Goal: Check status: Check status

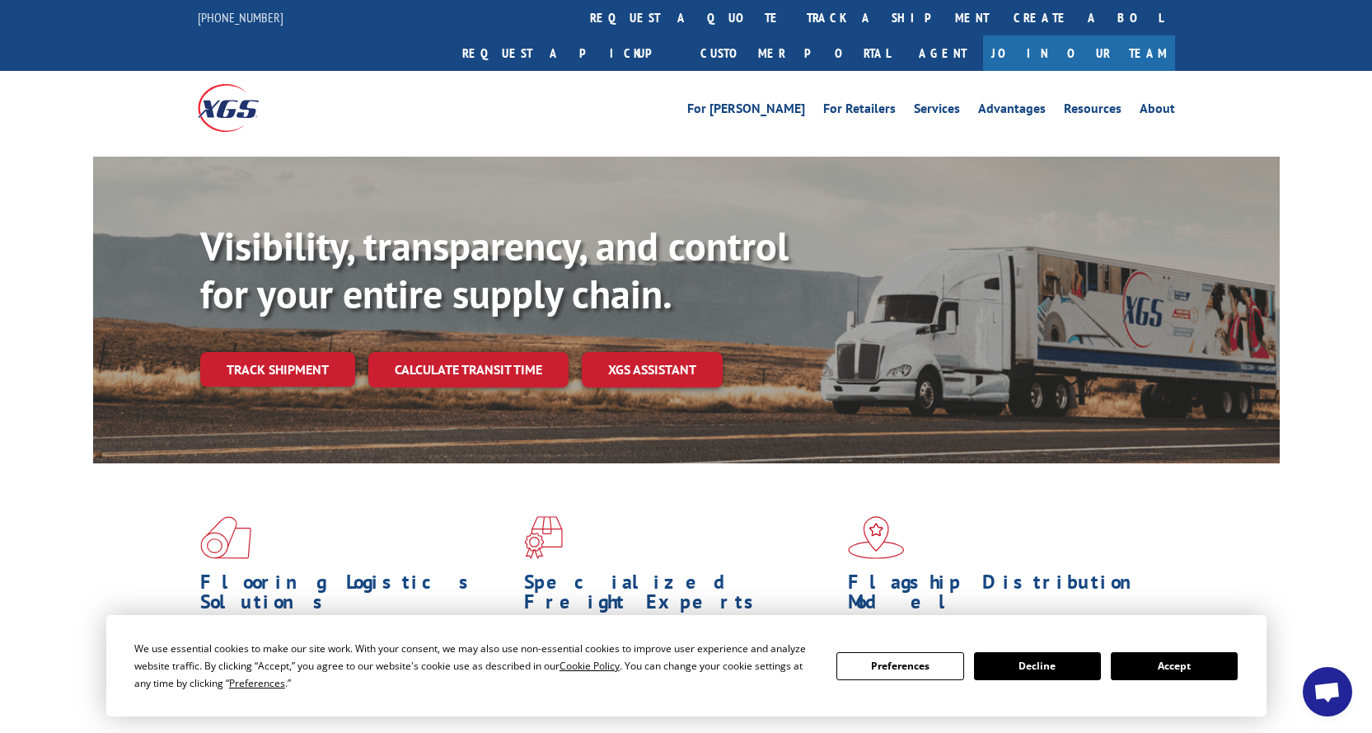
click at [1155, 672] on button "Accept" at bounding box center [1174, 666] width 127 height 28
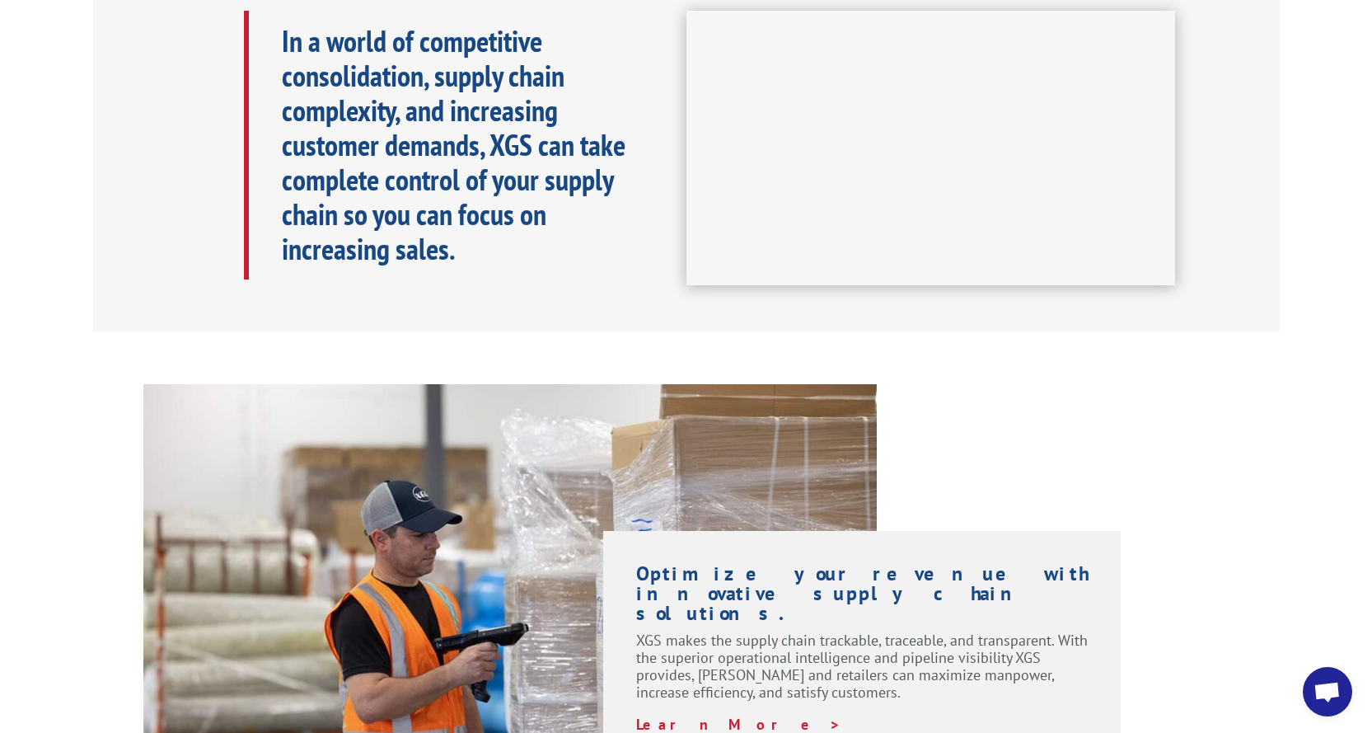
scroll to position [911, 0]
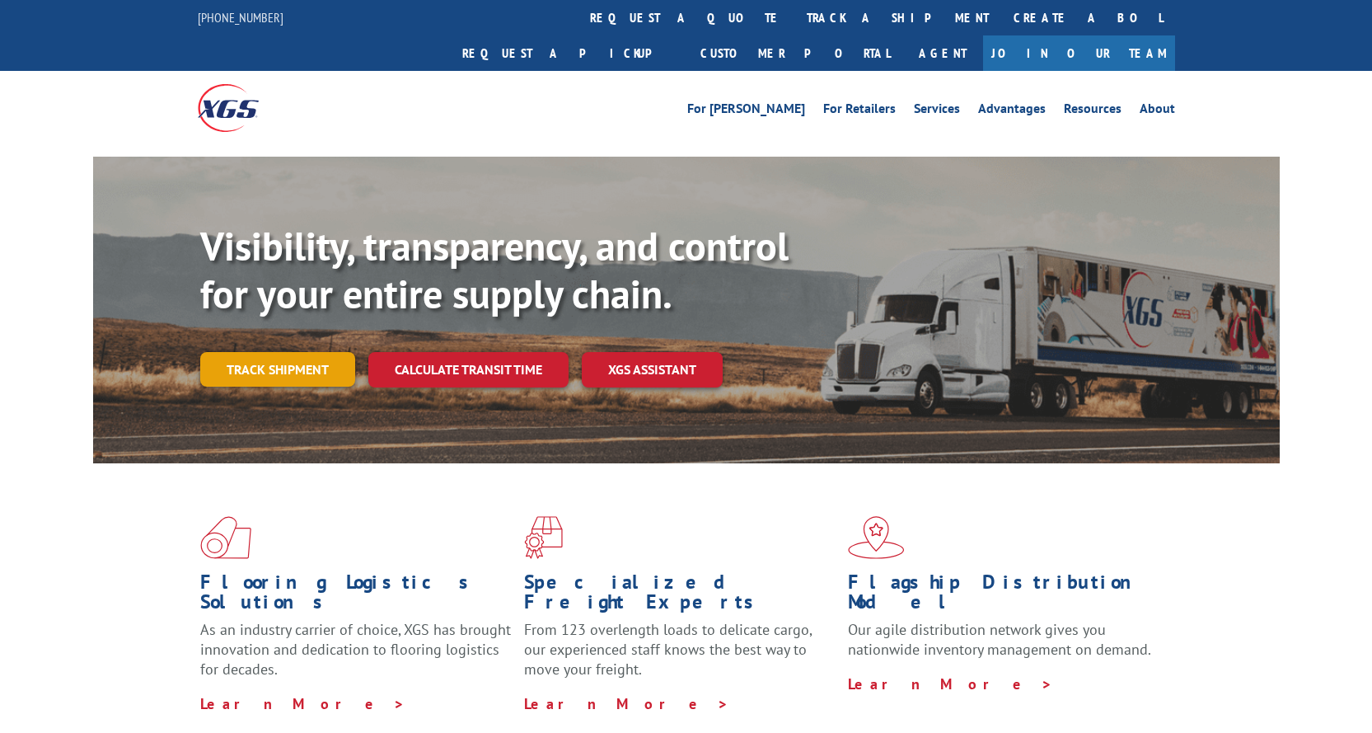
click at [287, 352] on link "Track shipment" at bounding box center [277, 369] width 155 height 35
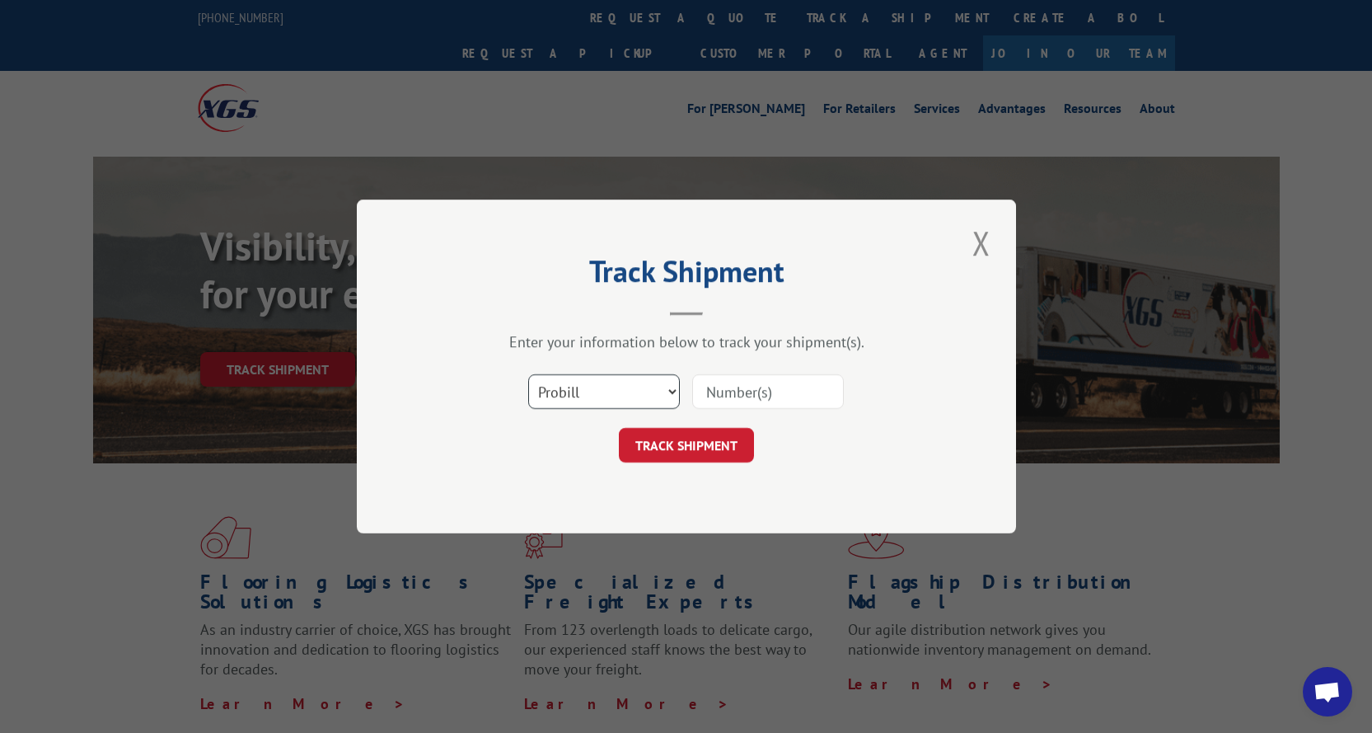
click at [631, 391] on select "Select category... Probill BOL PO" at bounding box center [604, 391] width 152 height 35
click at [630, 388] on select "Select category... Probill BOL PO" at bounding box center [604, 391] width 152 height 35
click at [814, 401] on input at bounding box center [768, 391] width 152 height 35
paste input "17257700"
type input "17257700"
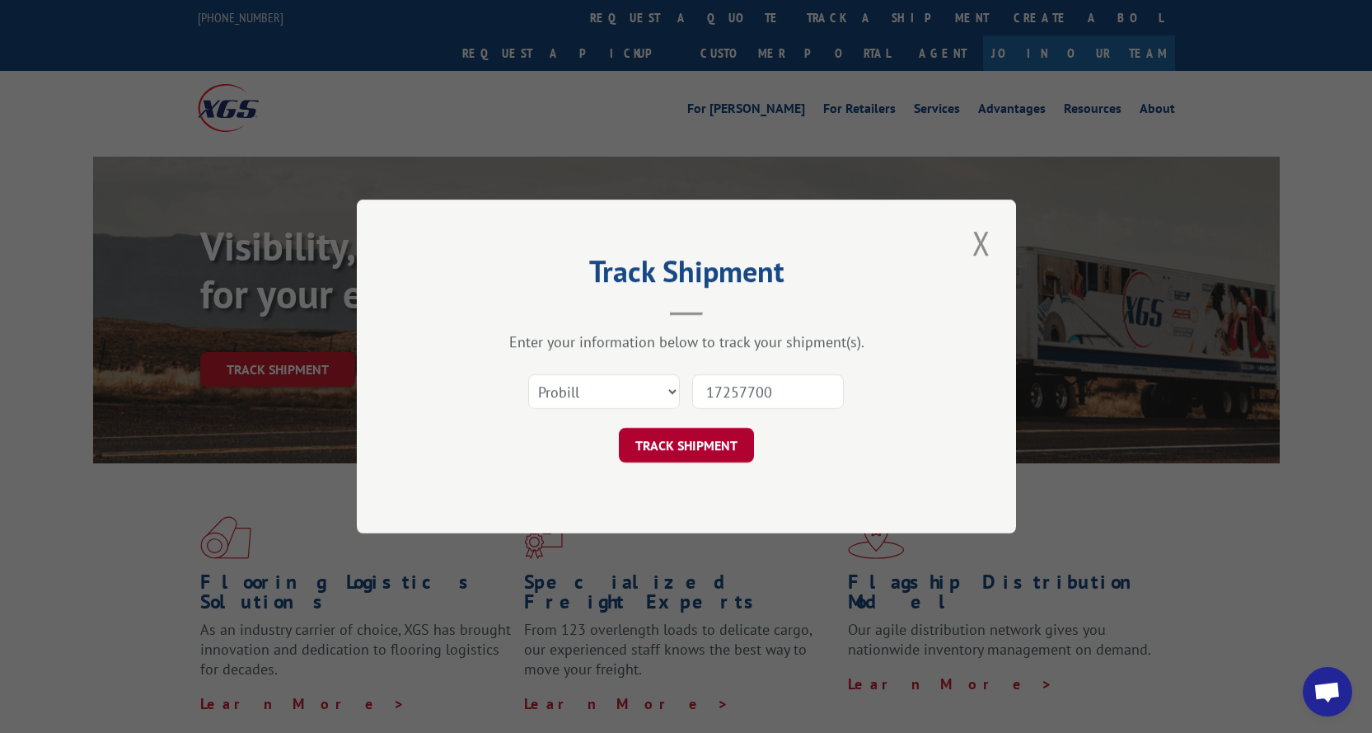
click at [699, 454] on button "TRACK SHIPMENT" at bounding box center [686, 445] width 135 height 35
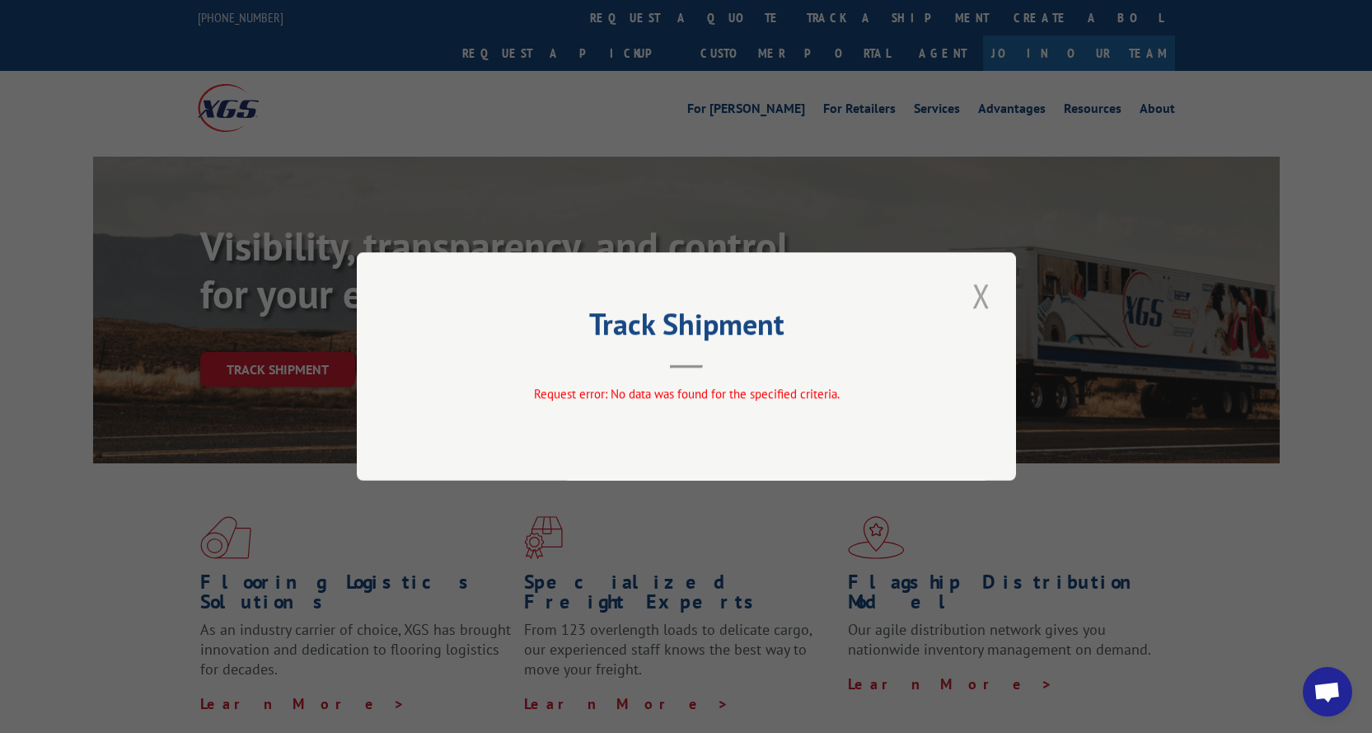
click at [982, 296] on button "Close modal" at bounding box center [982, 295] width 28 height 45
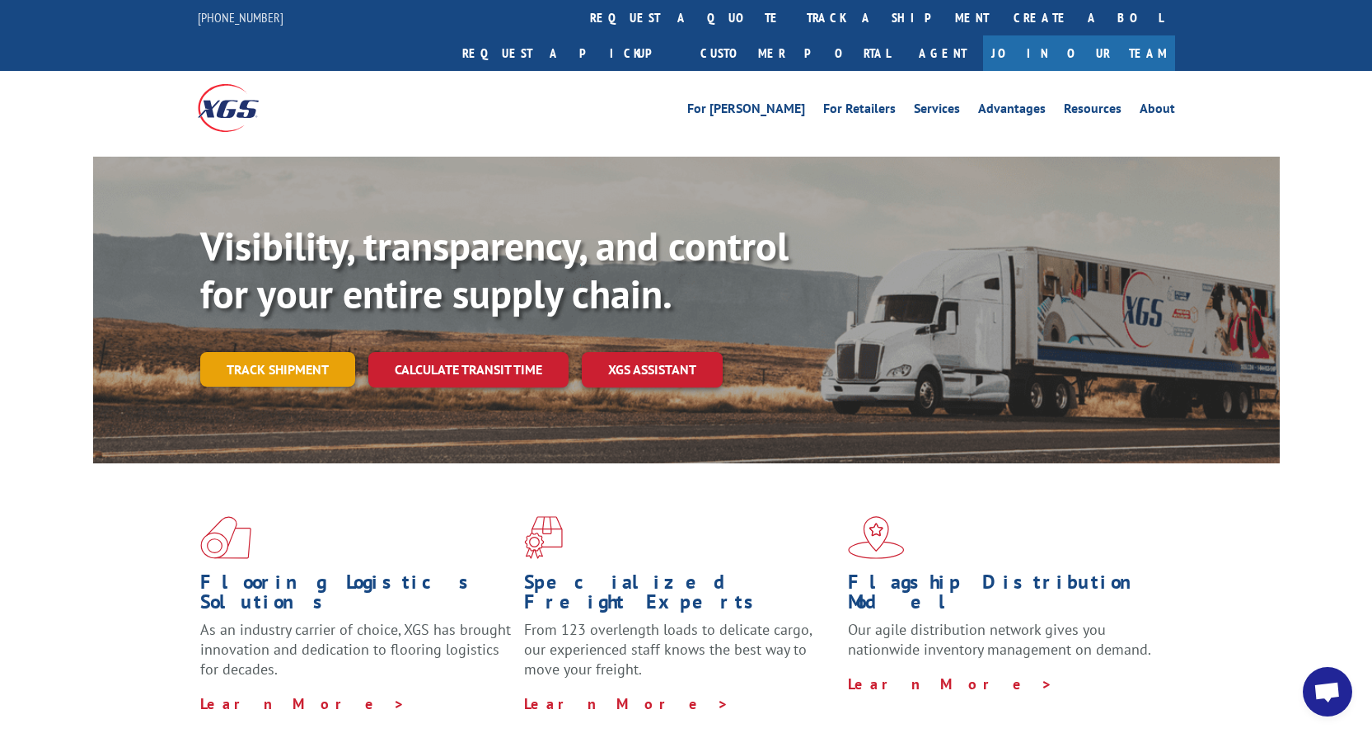
click at [290, 352] on link "Track shipment" at bounding box center [277, 369] width 155 height 35
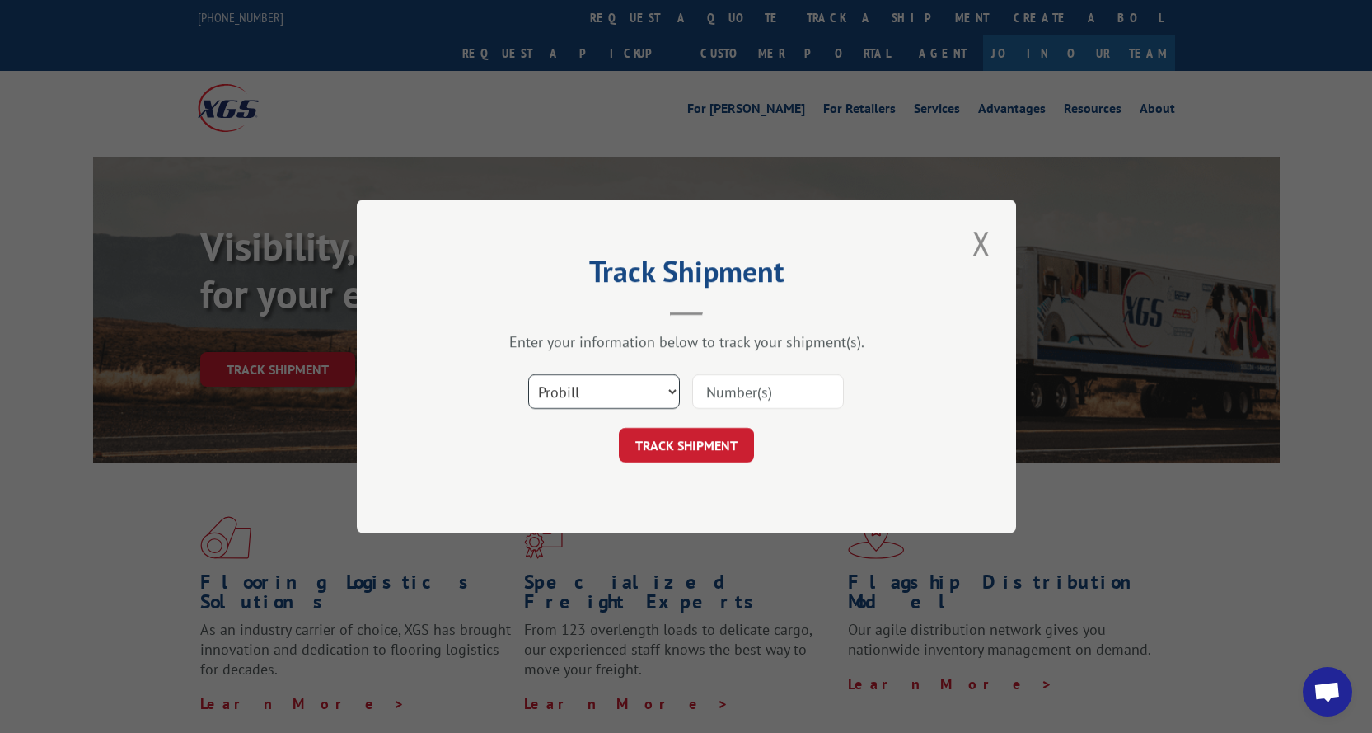
click at [607, 396] on select "Select category... Probill BOL PO" at bounding box center [604, 391] width 152 height 35
select select "bol"
click at [528, 374] on select "Select category... Probill BOL PO" at bounding box center [604, 391] width 152 height 35
paste input "17257700"
type input "17257700"
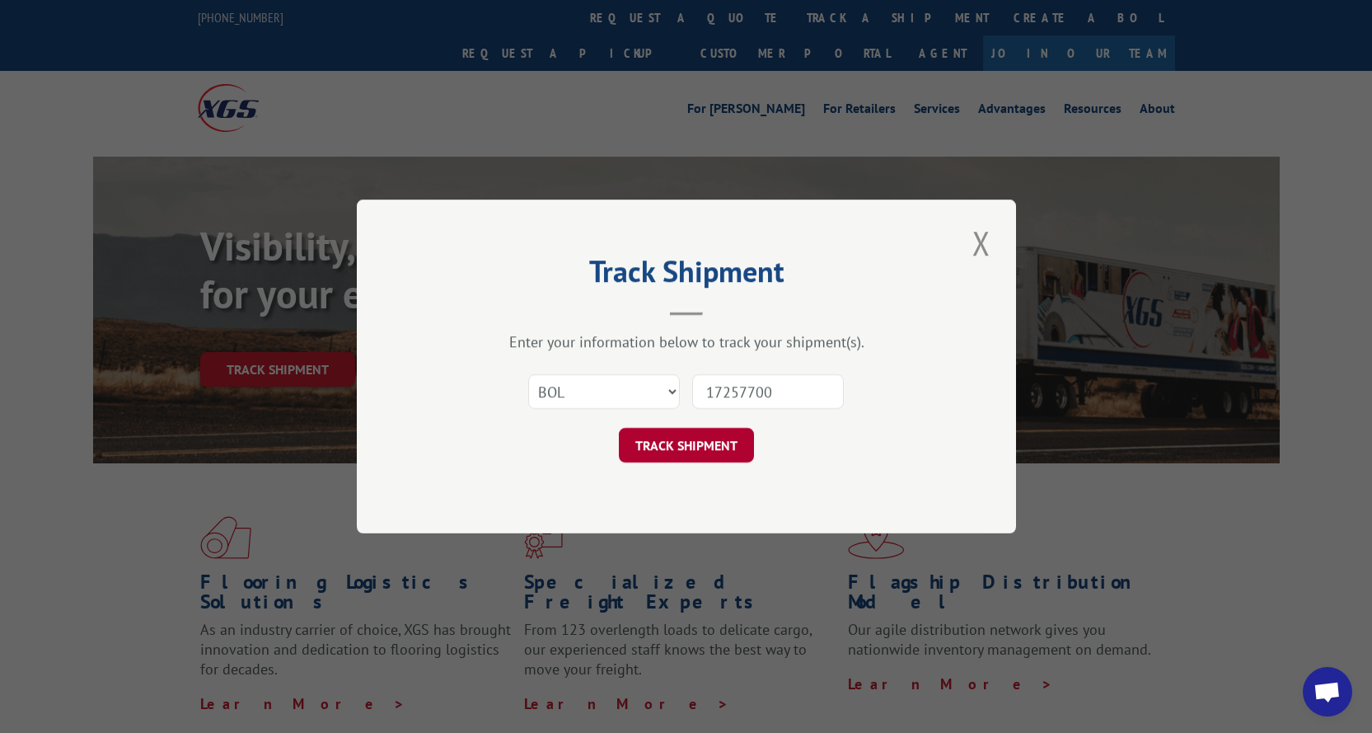
click at [736, 443] on button "TRACK SHIPMENT" at bounding box center [686, 445] width 135 height 35
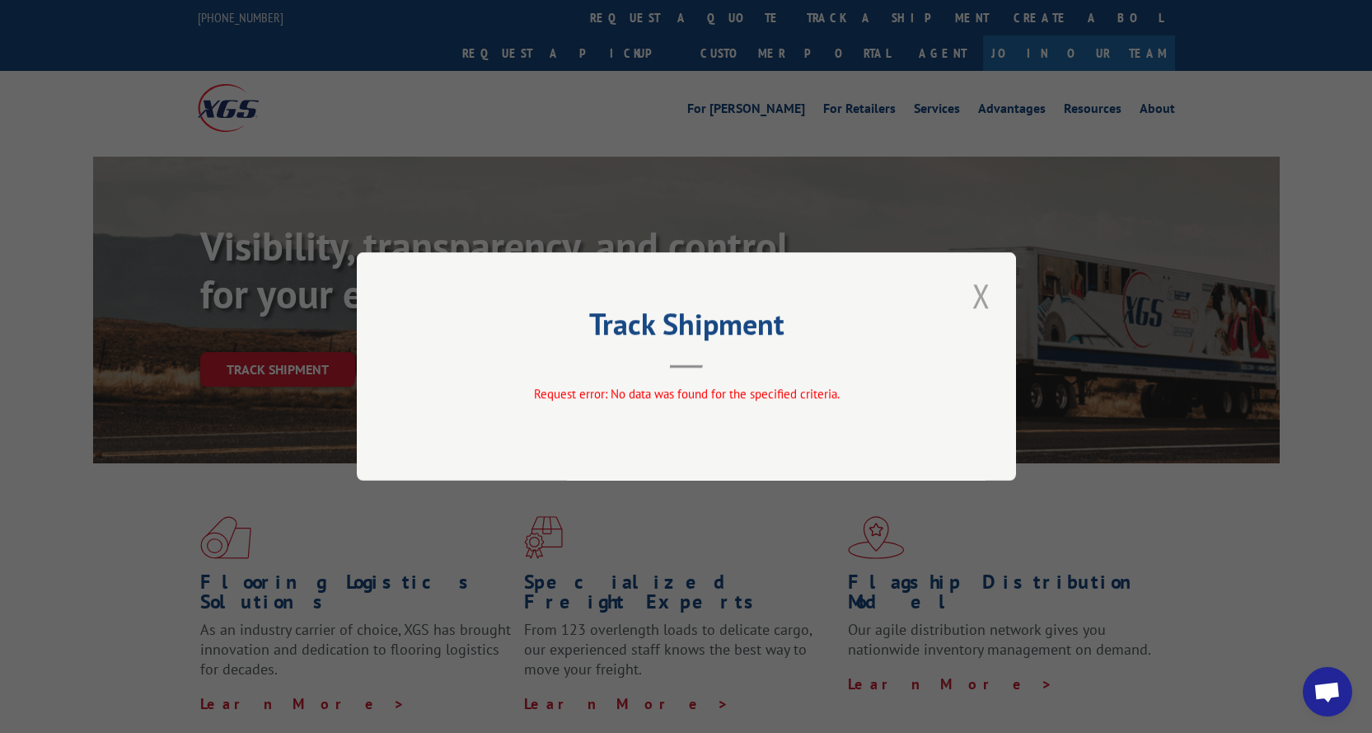
click at [982, 288] on button "Close modal" at bounding box center [982, 295] width 28 height 45
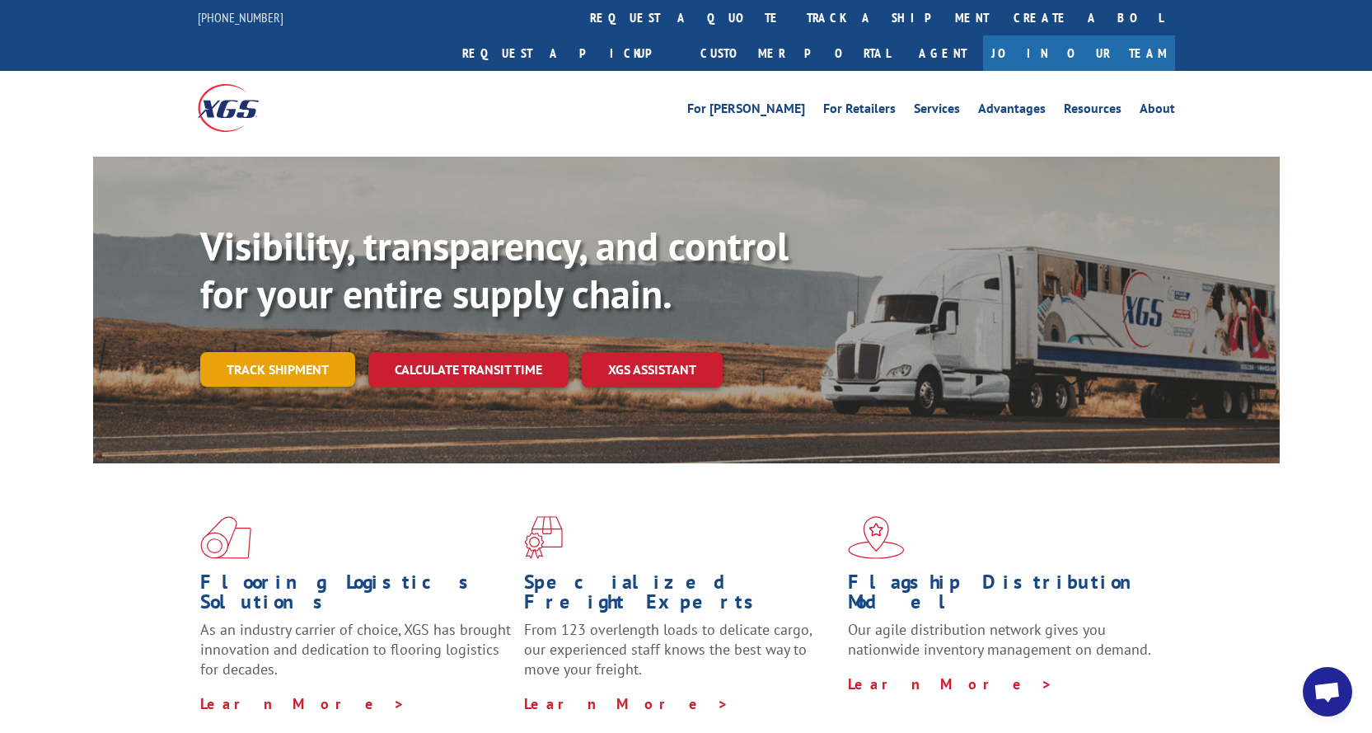
click at [298, 352] on link "Track shipment" at bounding box center [277, 369] width 155 height 35
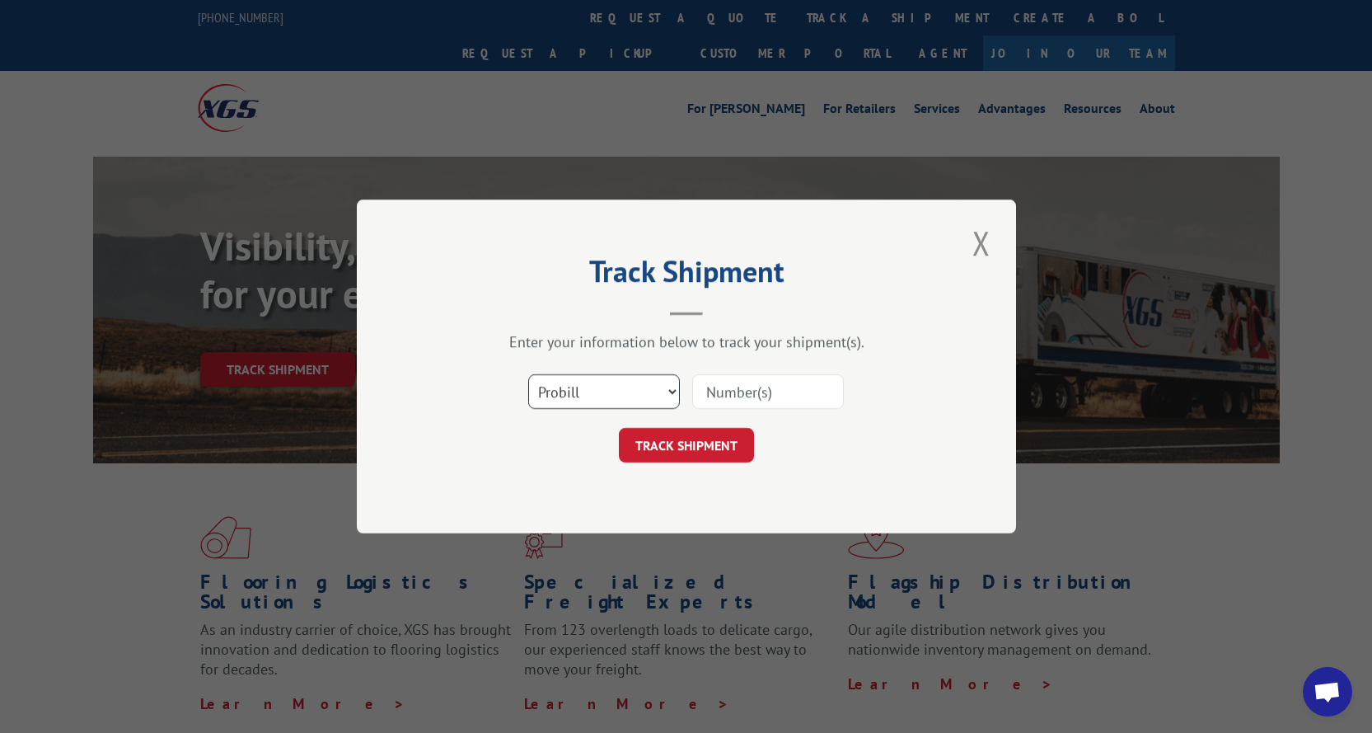
drag, startPoint x: 580, startPoint y: 391, endPoint x: 584, endPoint y: 402, distance: 11.2
click at [580, 391] on select "Select category... Probill BOL PO" at bounding box center [604, 391] width 152 height 35
select select "po"
click at [528, 374] on select "Select category... Probill BOL PO" at bounding box center [604, 391] width 152 height 35
paste input "17257700"
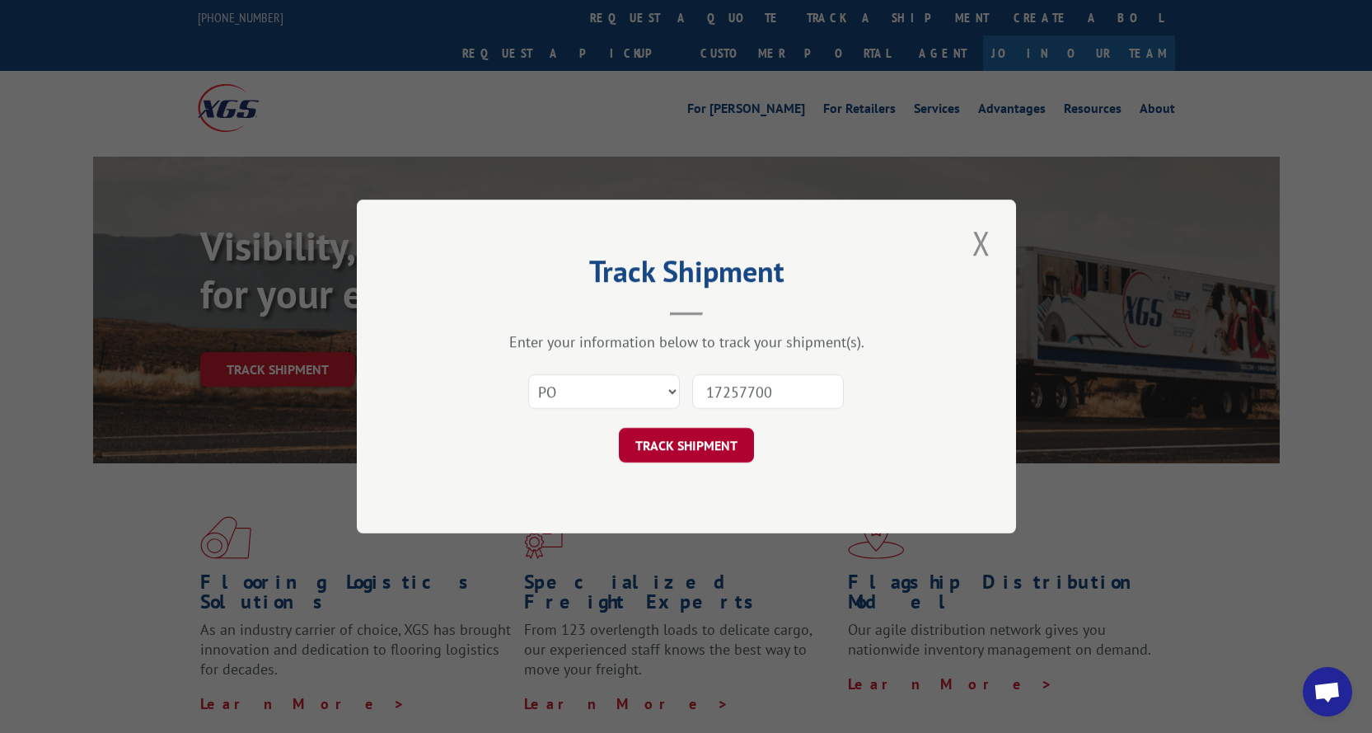
type input "17257700"
click at [709, 443] on button "TRACK SHIPMENT" at bounding box center [686, 445] width 135 height 35
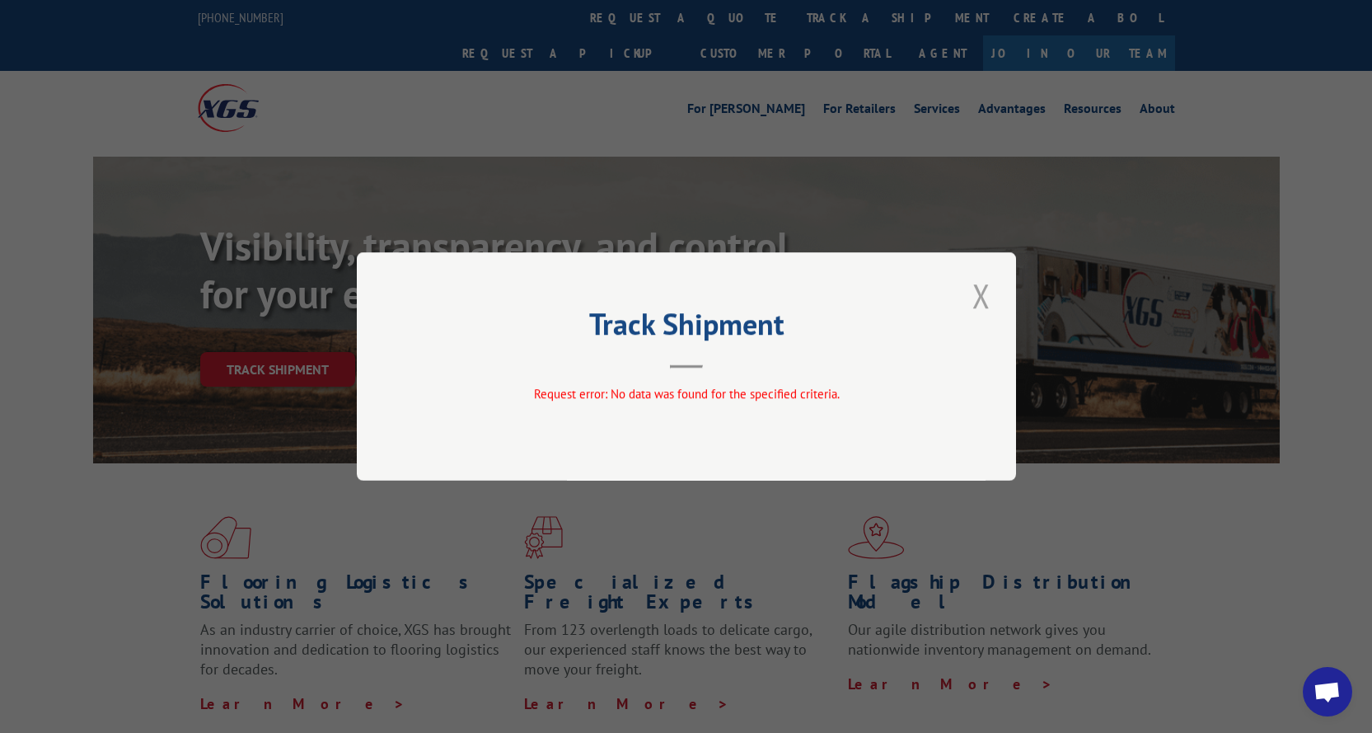
click at [984, 291] on button "Close modal" at bounding box center [982, 295] width 28 height 45
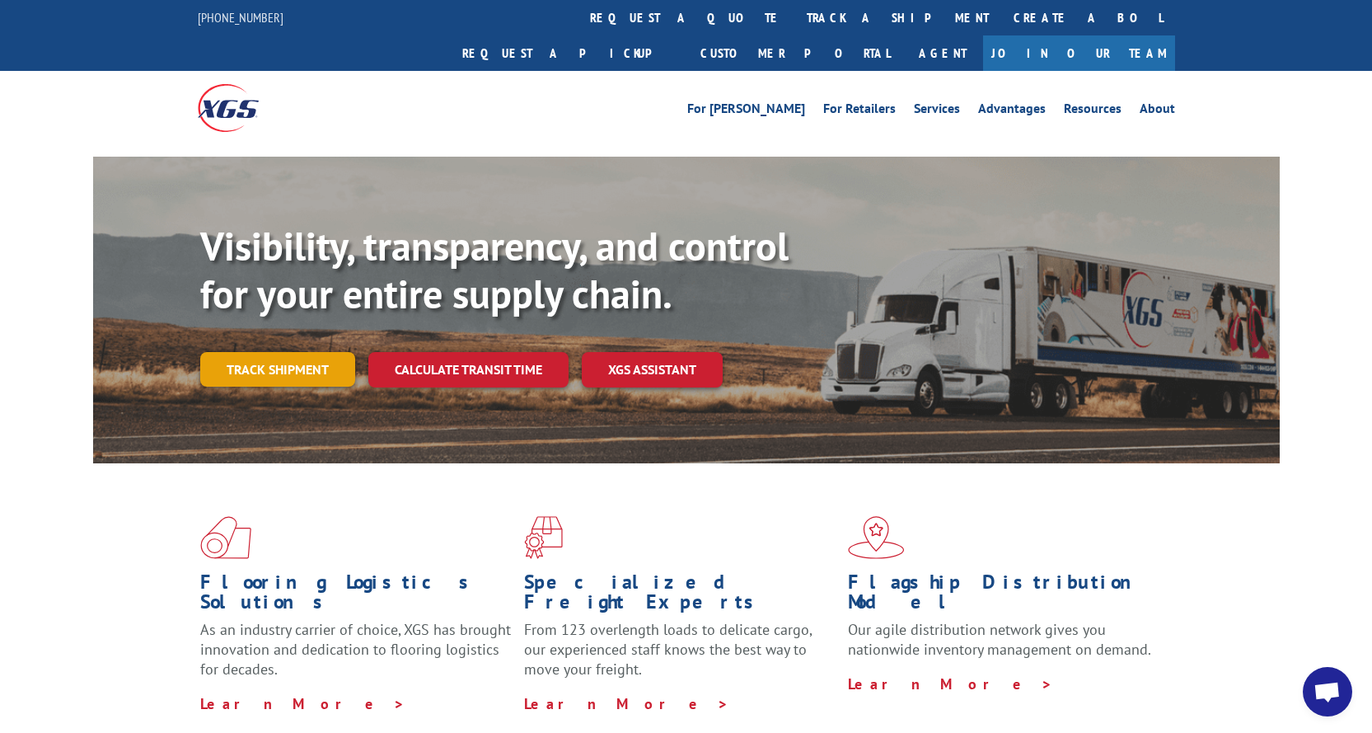
click at [246, 352] on link "Track shipment" at bounding box center [277, 369] width 155 height 35
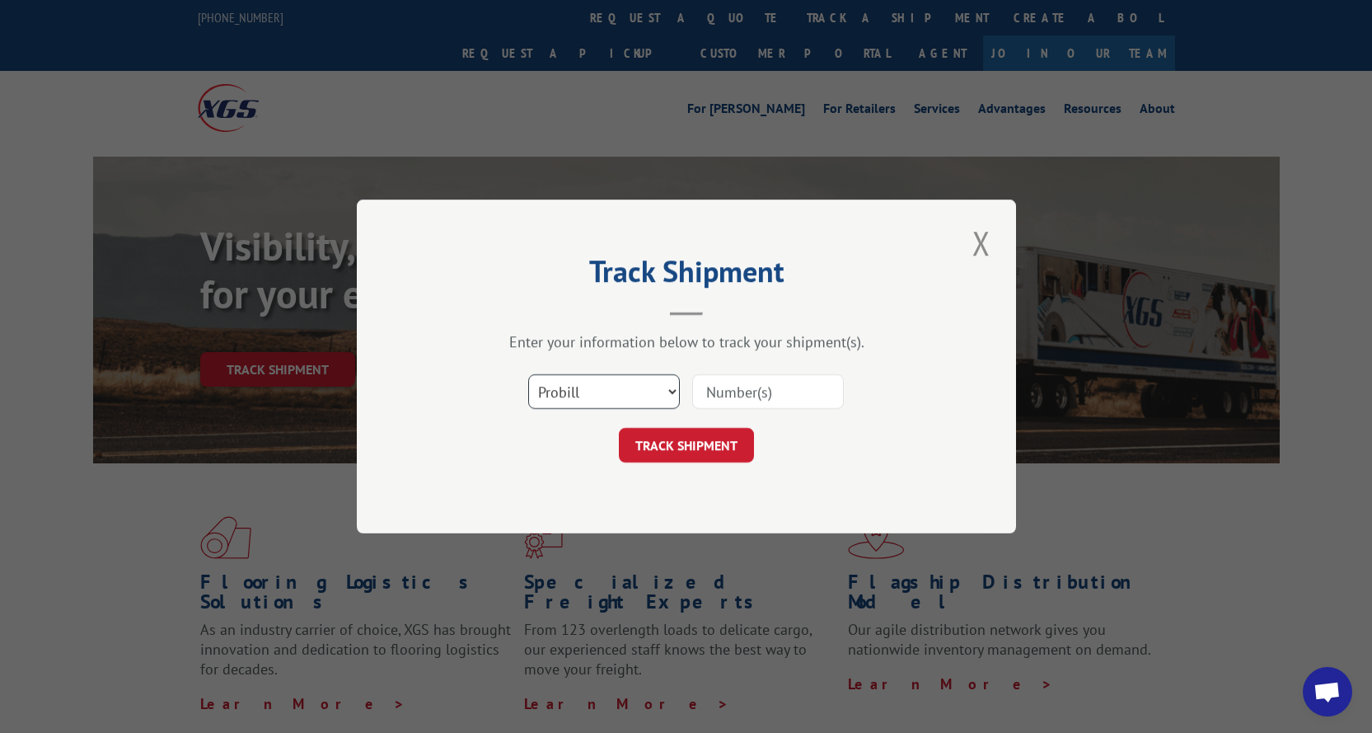
click at [626, 387] on select "Select category... Probill BOL PO" at bounding box center [604, 391] width 152 height 35
select select "po"
click at [528, 374] on select "Select category... Probill BOL PO" at bounding box center [604, 391] width 152 height 35
click at [720, 403] on input at bounding box center [768, 391] width 152 height 35
paste input "09647136"
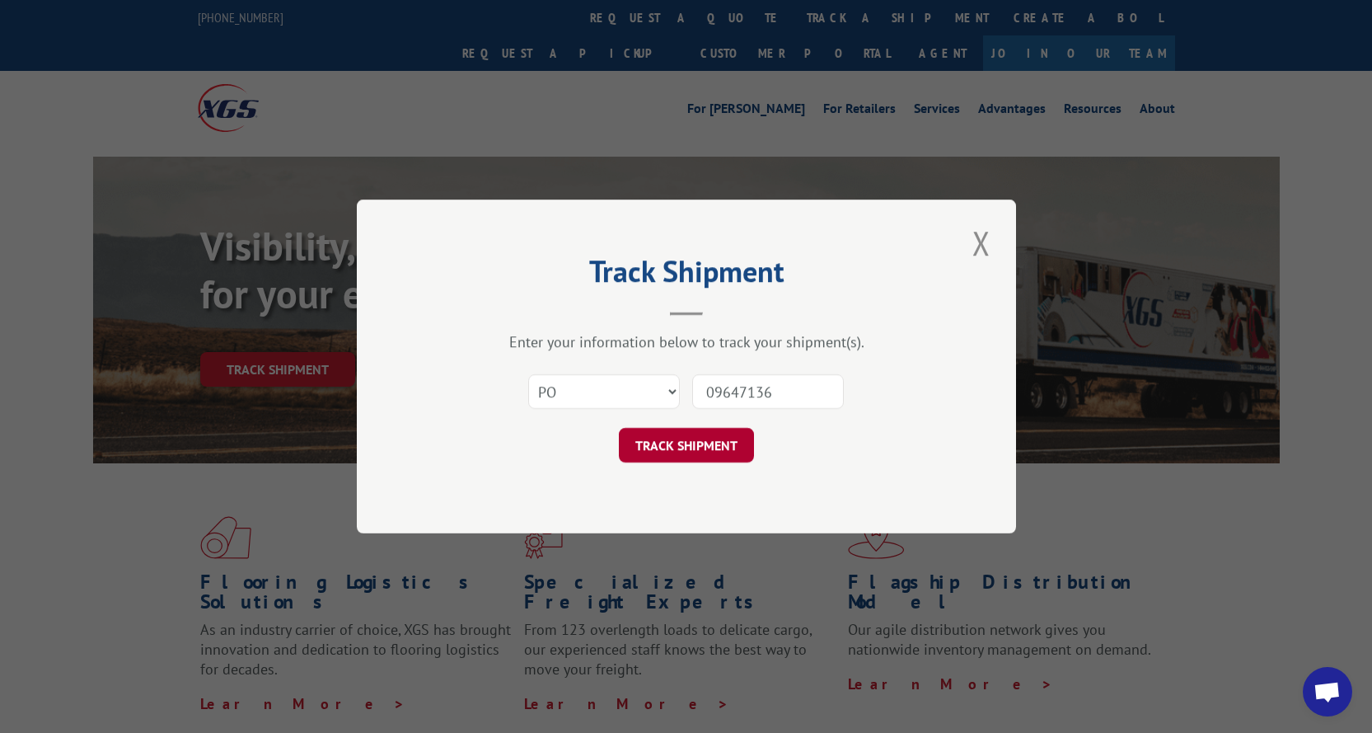
type input "09647136"
click at [713, 444] on button "TRACK SHIPMENT" at bounding box center [686, 445] width 135 height 35
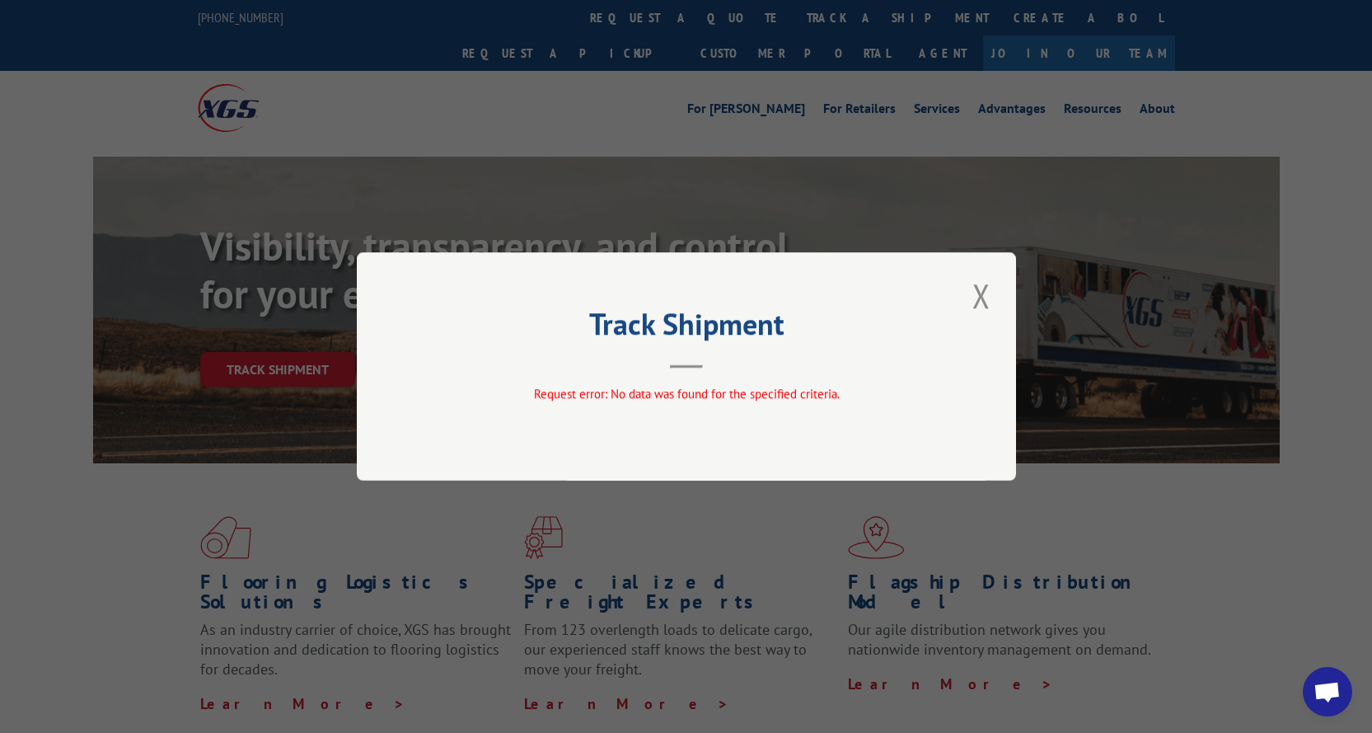
click at [962, 302] on div "Track Shipment Request error: No data was found for the specified criteria." at bounding box center [686, 366] width 659 height 228
click at [976, 296] on button "Close modal" at bounding box center [982, 295] width 28 height 45
